Goal: Task Accomplishment & Management: Use online tool/utility

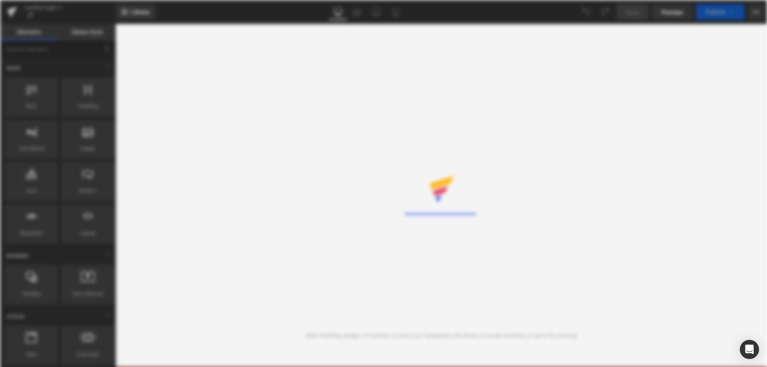
click at [647, 169] on div "Rendering Content" at bounding box center [383, 183] width 767 height 367
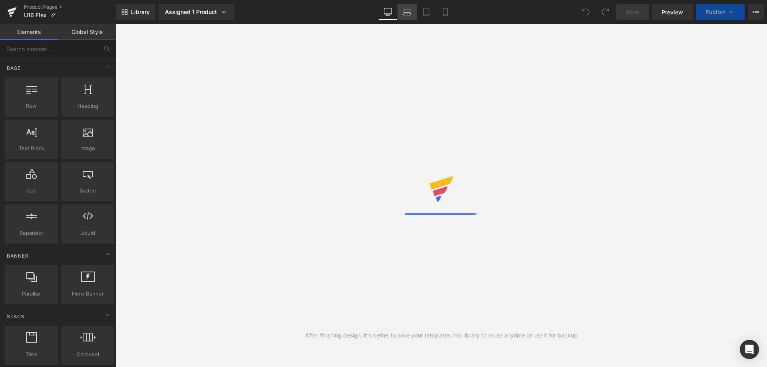
click at [406, 17] on link "Laptop" at bounding box center [406, 12] width 19 height 16
click at [386, 15] on icon at bounding box center [388, 12] width 8 height 8
click at [708, 235] on div "After finishing design, it's better to save your templates into library to reus…" at bounding box center [440, 195] width 651 height 343
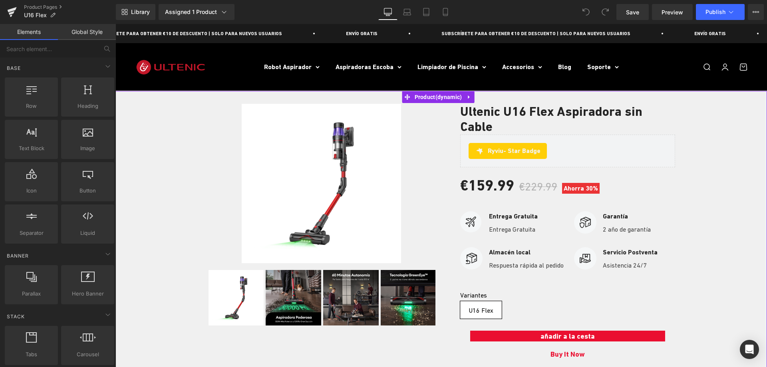
click at [699, 172] on div "‹" at bounding box center [440, 231] width 651 height 279
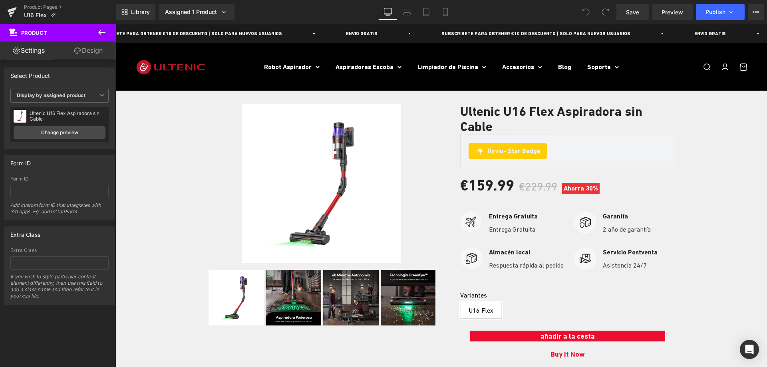
click at [101, 34] on icon at bounding box center [102, 33] width 10 height 10
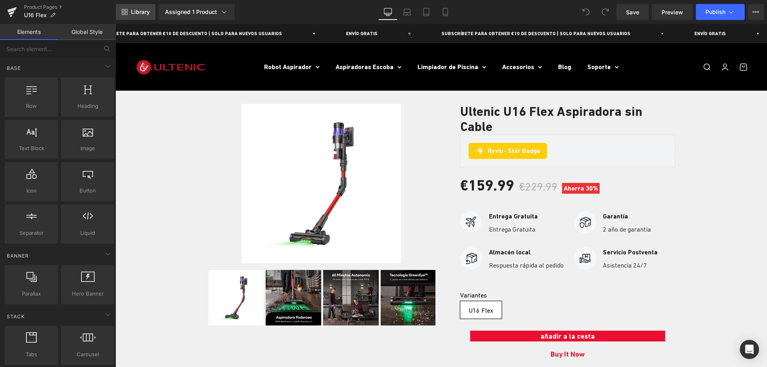
click at [143, 15] on span "Library" at bounding box center [140, 11] width 19 height 7
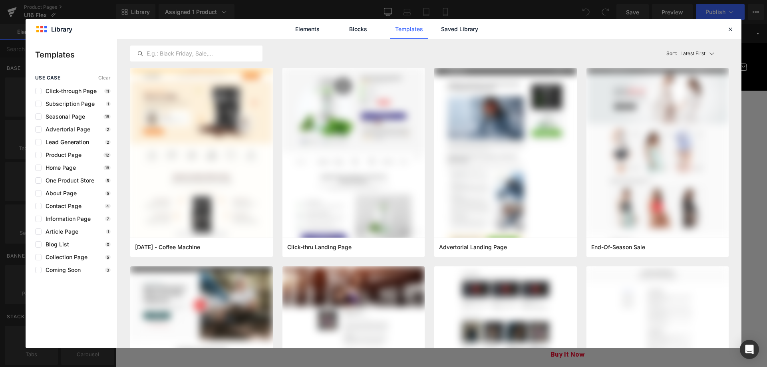
click at [63, 303] on div "use case Clear Click-through Page 11 Subscription Page 1 Seasonal Page 18 Adver…" at bounding box center [71, 211] width 91 height 273
click at [468, 32] on link "Saved Library" at bounding box center [459, 29] width 38 height 20
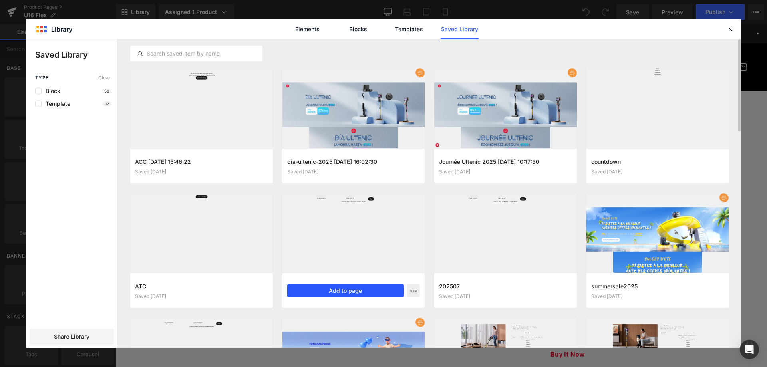
click at [353, 287] on button "Add to page" at bounding box center [345, 290] width 117 height 13
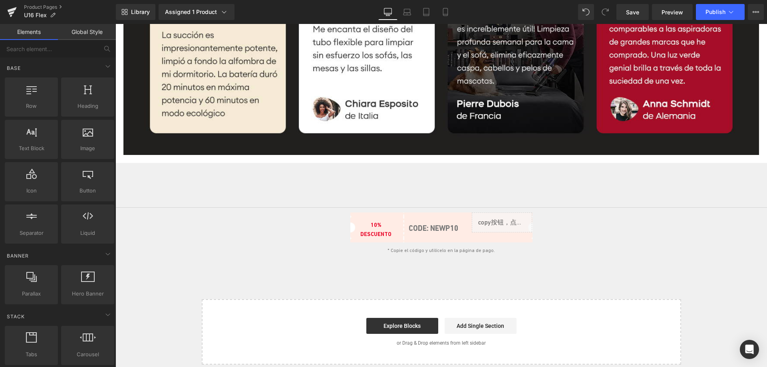
scroll to position [3049, 0]
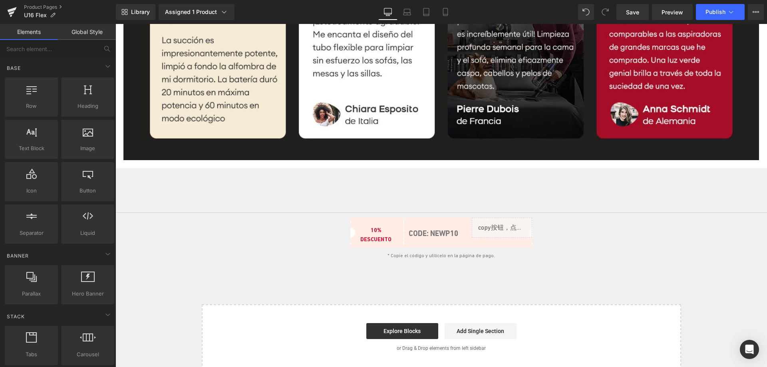
click at [306, 245] on div "10% DESCUENTO Text Block CODE: NEWP10 Text Block Liquid Row * Copie el código y…" at bounding box center [441, 239] width 479 height 43
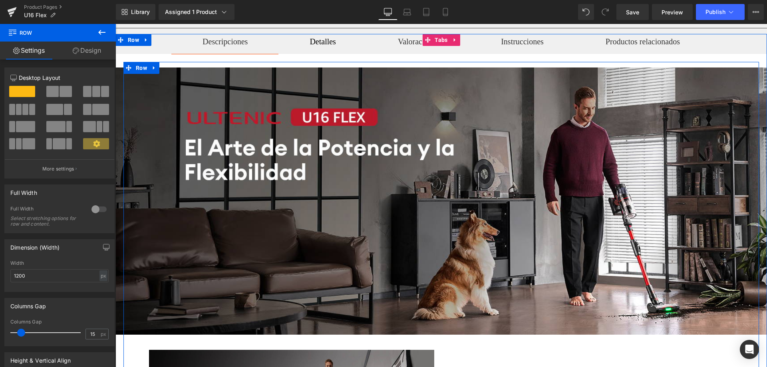
scroll to position [135, 0]
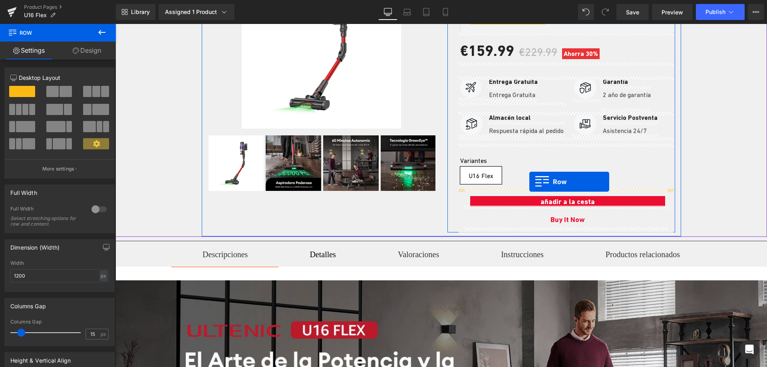
drag, startPoint x: 202, startPoint y: 222, endPoint x: 529, endPoint y: 182, distance: 329.0
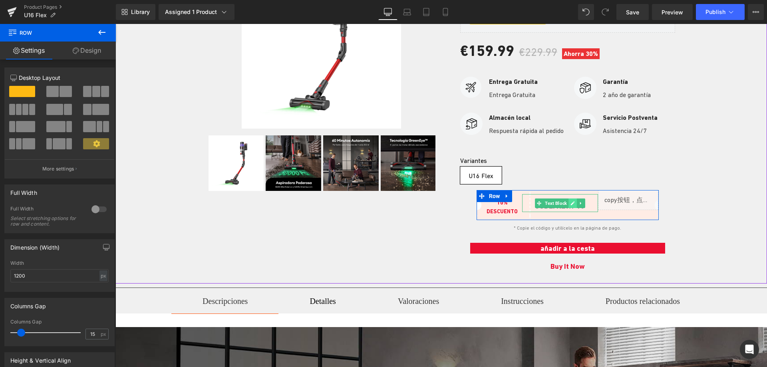
click at [569, 205] on link at bounding box center [572, 203] width 8 height 10
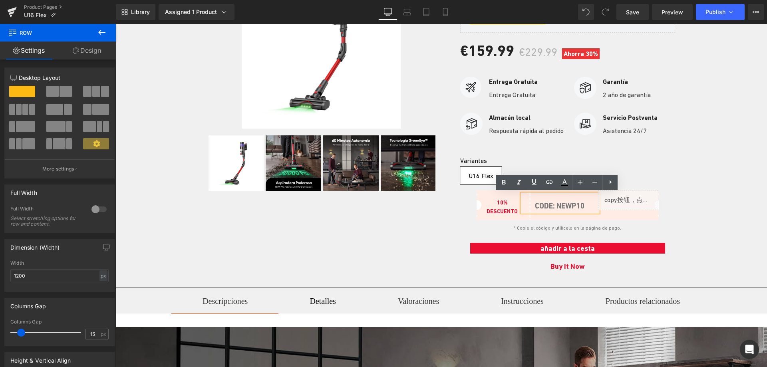
click at [574, 205] on strong "CODE: NEWP10" at bounding box center [560, 205] width 50 height 9
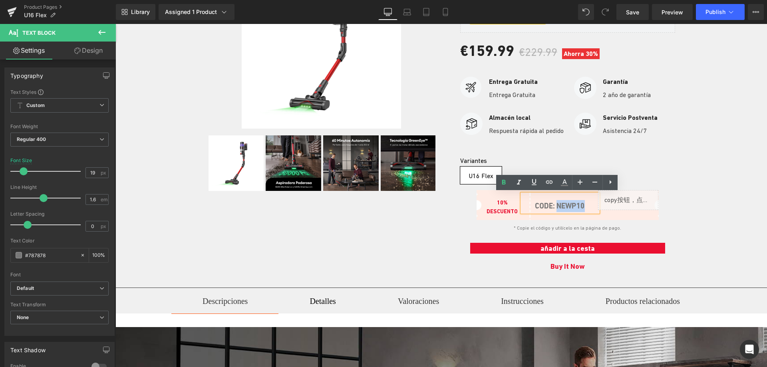
drag, startPoint x: 580, startPoint y: 207, endPoint x: 555, endPoint y: 206, distance: 24.4
click at [555, 206] on p "CODE: NEWP10" at bounding box center [560, 206] width 76 height 12
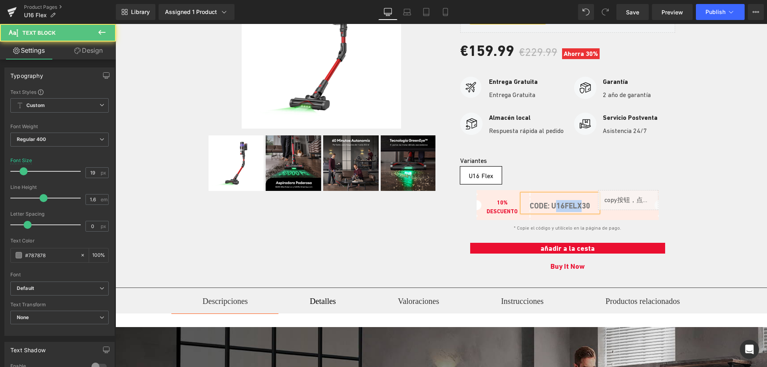
drag, startPoint x: 553, startPoint y: 208, endPoint x: 594, endPoint y: 206, distance: 42.0
click at [584, 208] on strong "CODE: U16FELX30" at bounding box center [559, 205] width 61 height 9
click at [598, 207] on div "Liquid" at bounding box center [628, 200] width 61 height 20
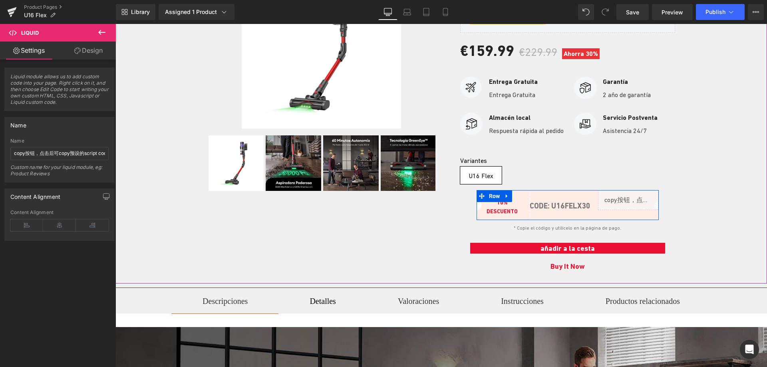
click at [589, 204] on strong "CODE: U16FELX30" at bounding box center [559, 205] width 61 height 9
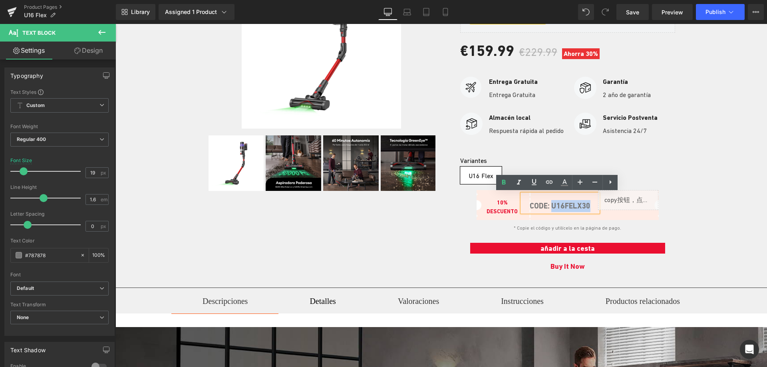
drag, startPoint x: 590, startPoint y: 206, endPoint x: 550, endPoint y: 207, distance: 39.6
click at [550, 207] on strong "CODE: U16FELX30" at bounding box center [559, 205] width 61 height 9
copy strong "U16FELX30"
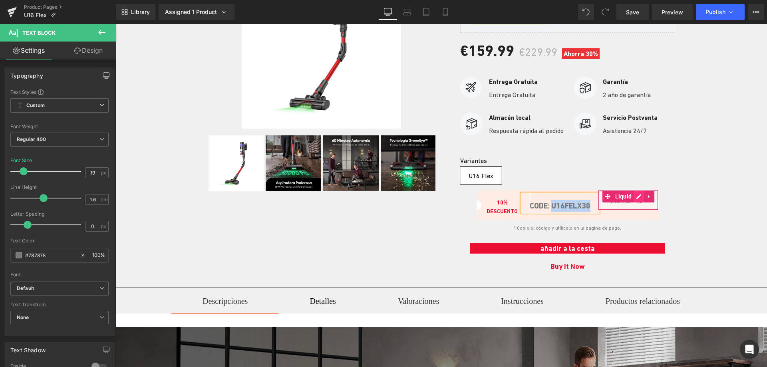
click at [636, 196] on div "Liquid" at bounding box center [628, 200] width 61 height 20
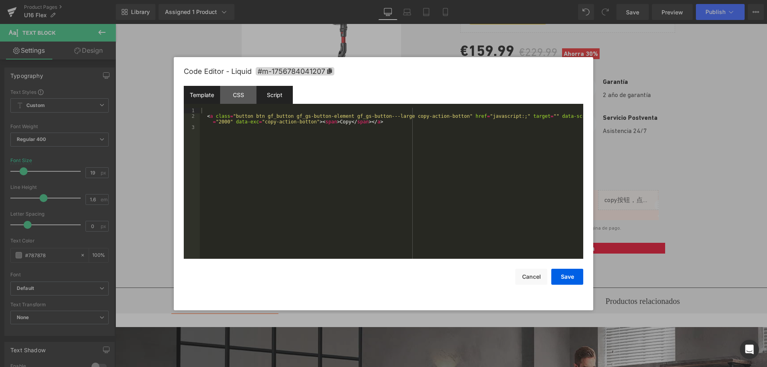
click at [275, 94] on div "Script" at bounding box center [274, 95] width 36 height 18
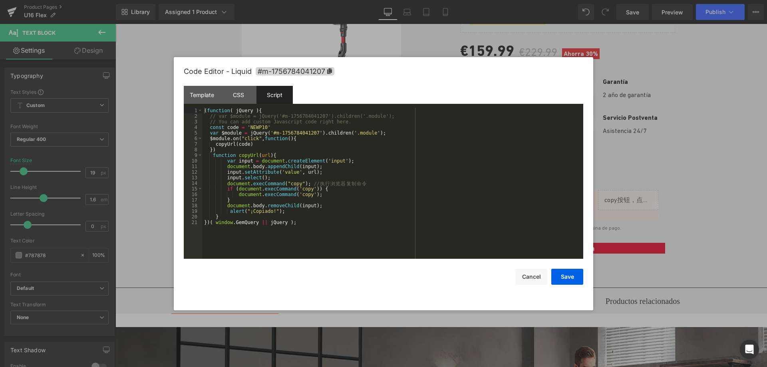
click at [261, 144] on div "( function ( jQuery ) { // var $module = jQuery('#m-1756784041207').children('.…" at bounding box center [392, 189] width 380 height 162
drag, startPoint x: 261, startPoint y: 127, endPoint x: 246, endPoint y: 128, distance: 14.8
click at [246, 128] on div "( function ( jQuery ) { // var $module = jQuery('#m-1756784041207').children('.…" at bounding box center [392, 189] width 380 height 162
click at [568, 287] on div "Code Editor - Liquid #m-1756784041207 Template CSS Script Data 1 2 3 < a class …" at bounding box center [383, 183] width 399 height 253
click at [568, 278] on button "Save" at bounding box center [567, 277] width 32 height 16
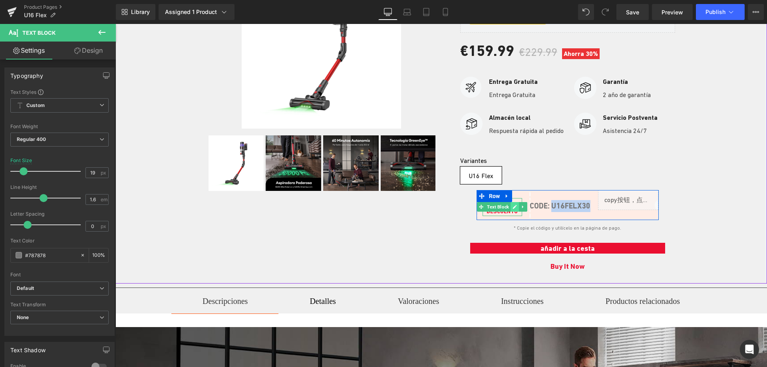
click at [513, 208] on icon at bounding box center [515, 207] width 4 height 4
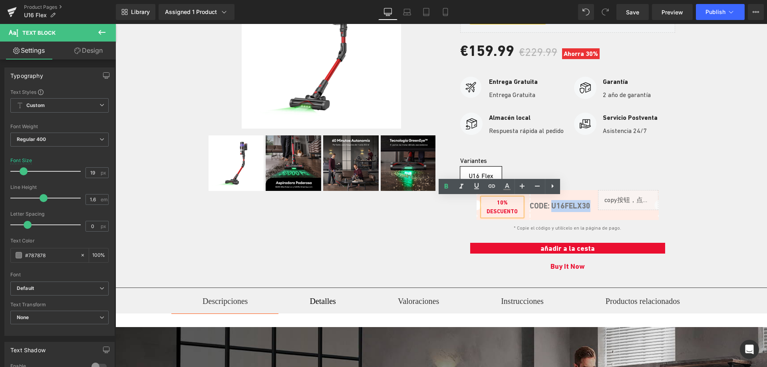
click at [511, 212] on b "10% DESCUENTO" at bounding box center [501, 206] width 31 height 15
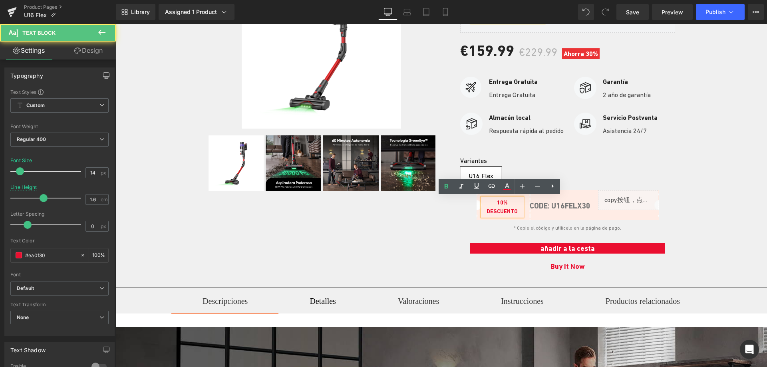
click at [511, 212] on b "10% DESCUENTO" at bounding box center [501, 206] width 31 height 15
drag, startPoint x: 515, startPoint y: 213, endPoint x: 481, endPoint y: 200, distance: 36.3
click at [482, 200] on p "10% DESCUENTO" at bounding box center [502, 207] width 40 height 18
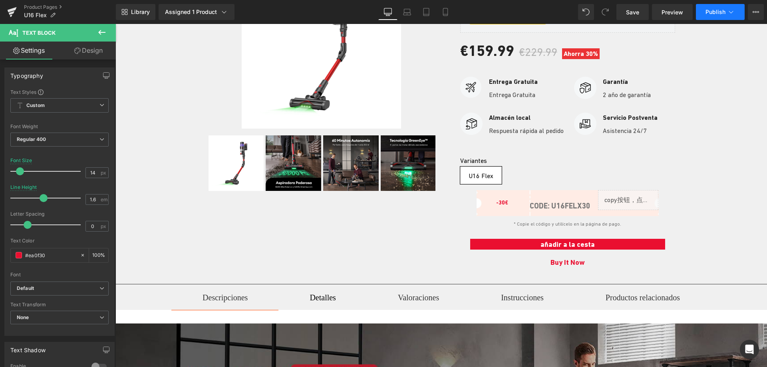
click at [715, 5] on button "Publish" at bounding box center [719, 12] width 49 height 16
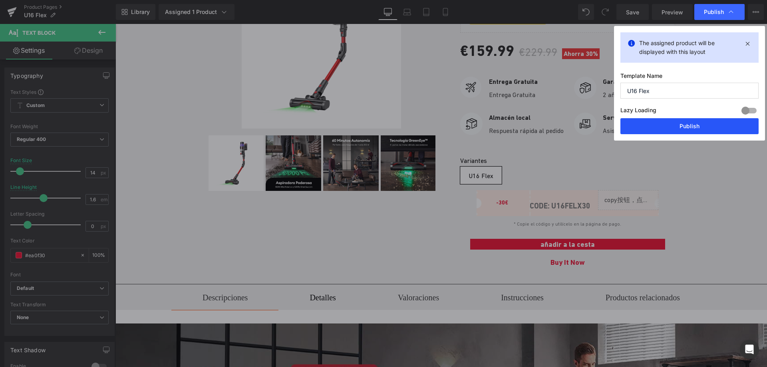
click at [686, 129] on button "Publish" at bounding box center [689, 126] width 138 height 16
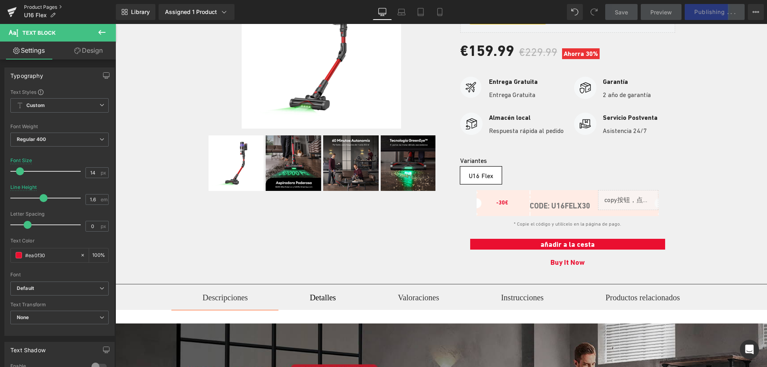
click at [35, 8] on link "Product Pages" at bounding box center [70, 7] width 92 height 6
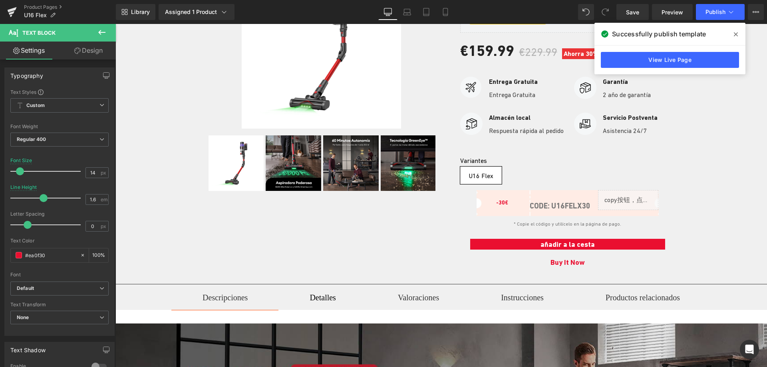
drag, startPoint x: 143, startPoint y: 99, endPoint x: 765, endPoint y: 98, distance: 622.4
click at [143, 99] on div "‹" at bounding box center [440, 118] width 651 height 322
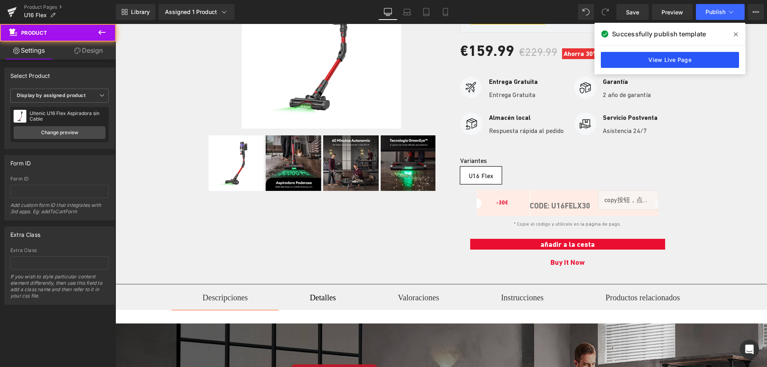
click at [670, 61] on link "View Live Page" at bounding box center [669, 60] width 138 height 16
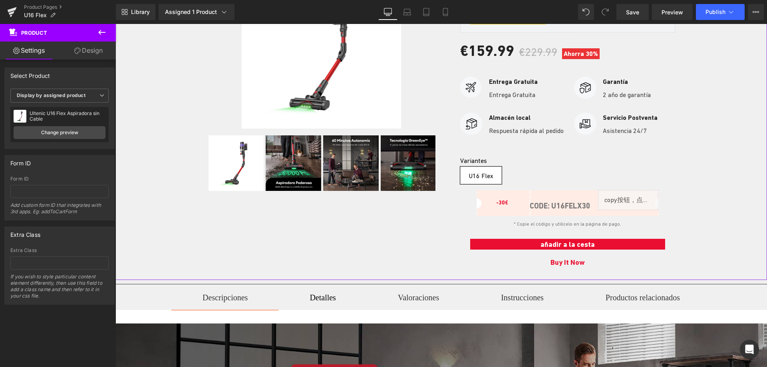
drag, startPoint x: 687, startPoint y: 188, endPoint x: 666, endPoint y: 185, distance: 21.8
click at [687, 188] on div "‹" at bounding box center [440, 118] width 651 height 322
click at [42, 7] on link "Product Pages" at bounding box center [70, 7] width 92 height 6
